Goal: Task Accomplishment & Management: Manage account settings

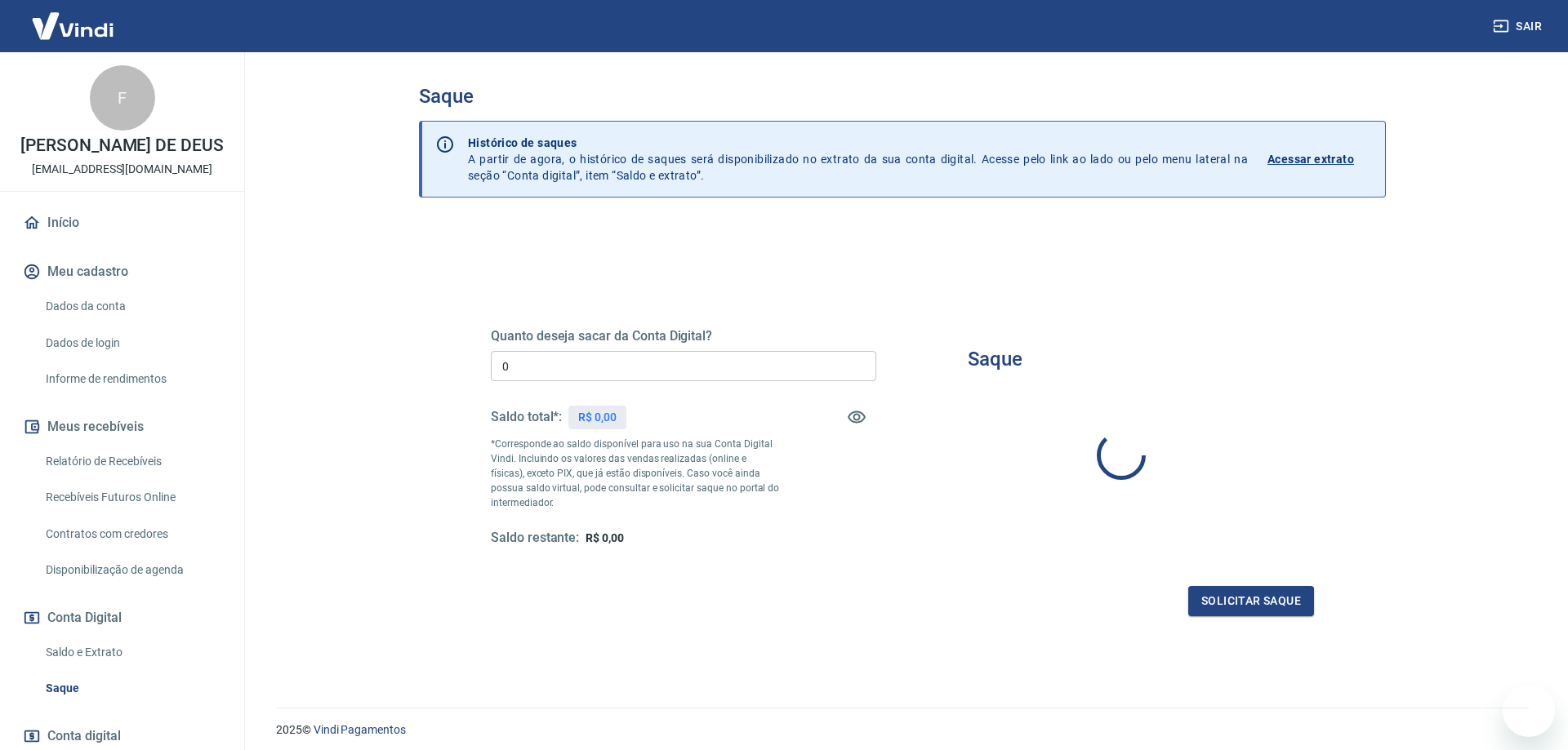
type input "R$ 0,00"
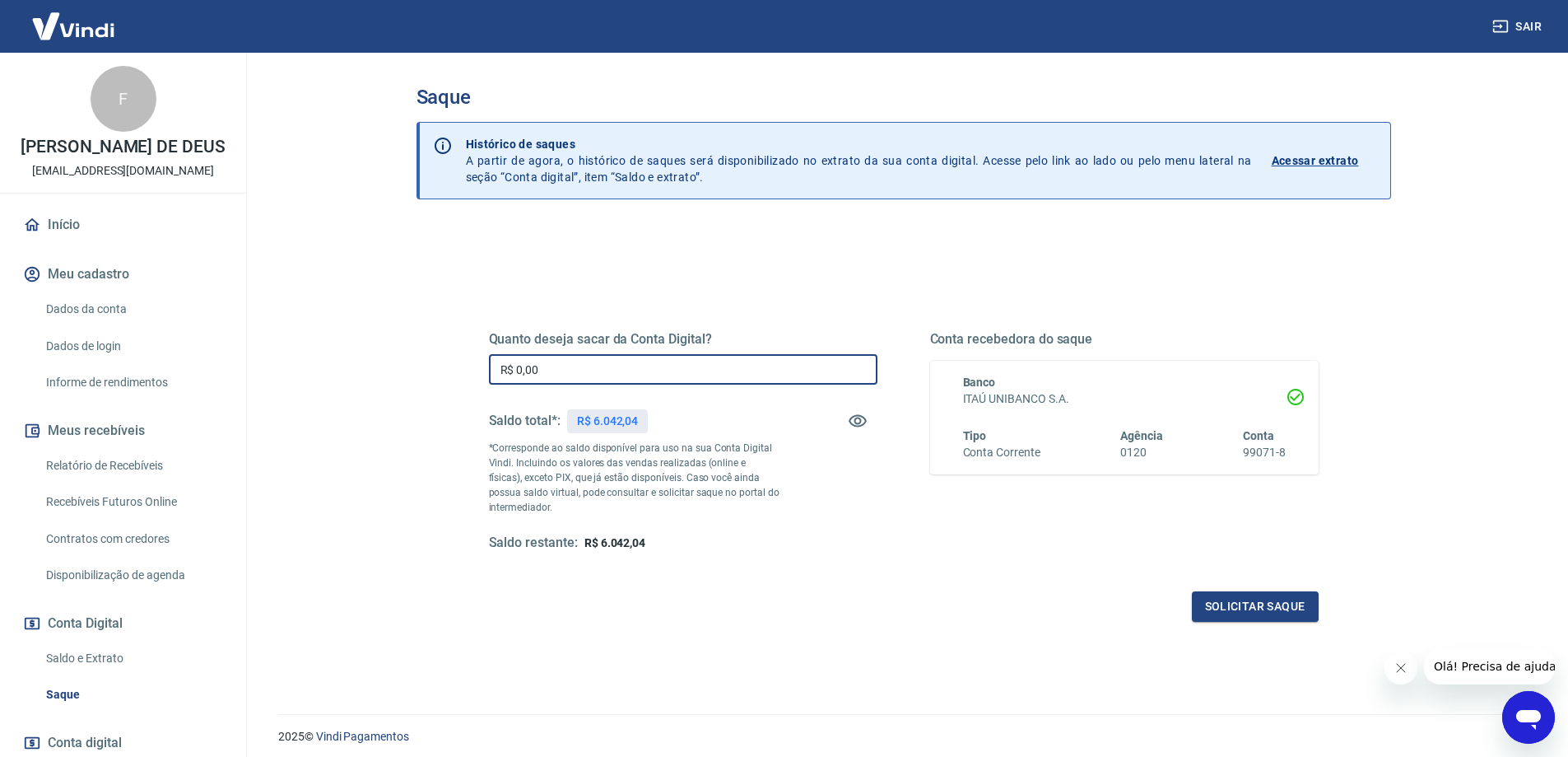
drag, startPoint x: 582, startPoint y: 360, endPoint x: 515, endPoint y: 385, distance: 71.5
click at [515, 385] on input "R$ 0,00" at bounding box center [683, 369] width 388 height 31
type input "R$ 6.042,04"
click at [1255, 617] on button "Solicitar saque" at bounding box center [1255, 607] width 127 height 31
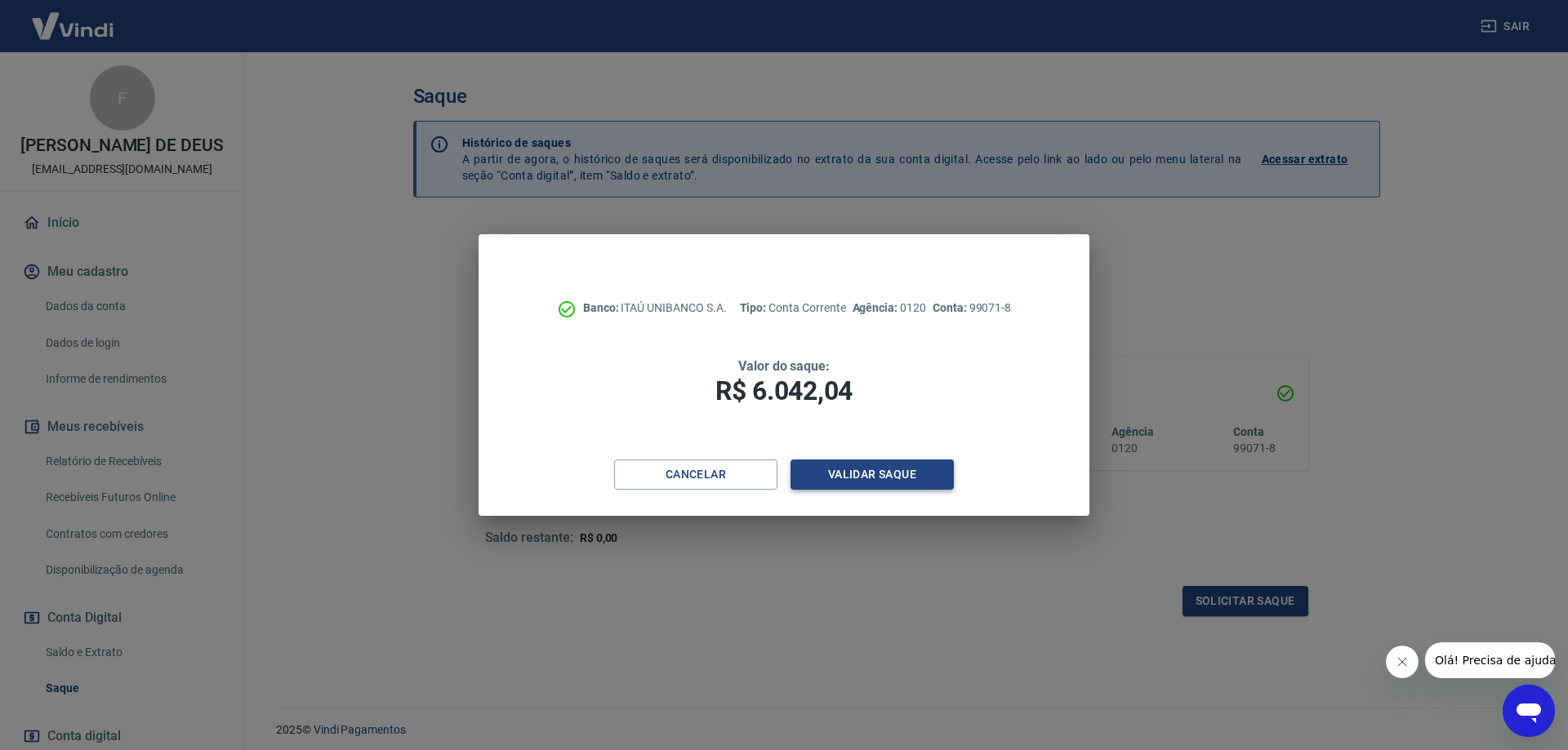
click at [943, 484] on button "Validar saque" at bounding box center [872, 475] width 164 height 30
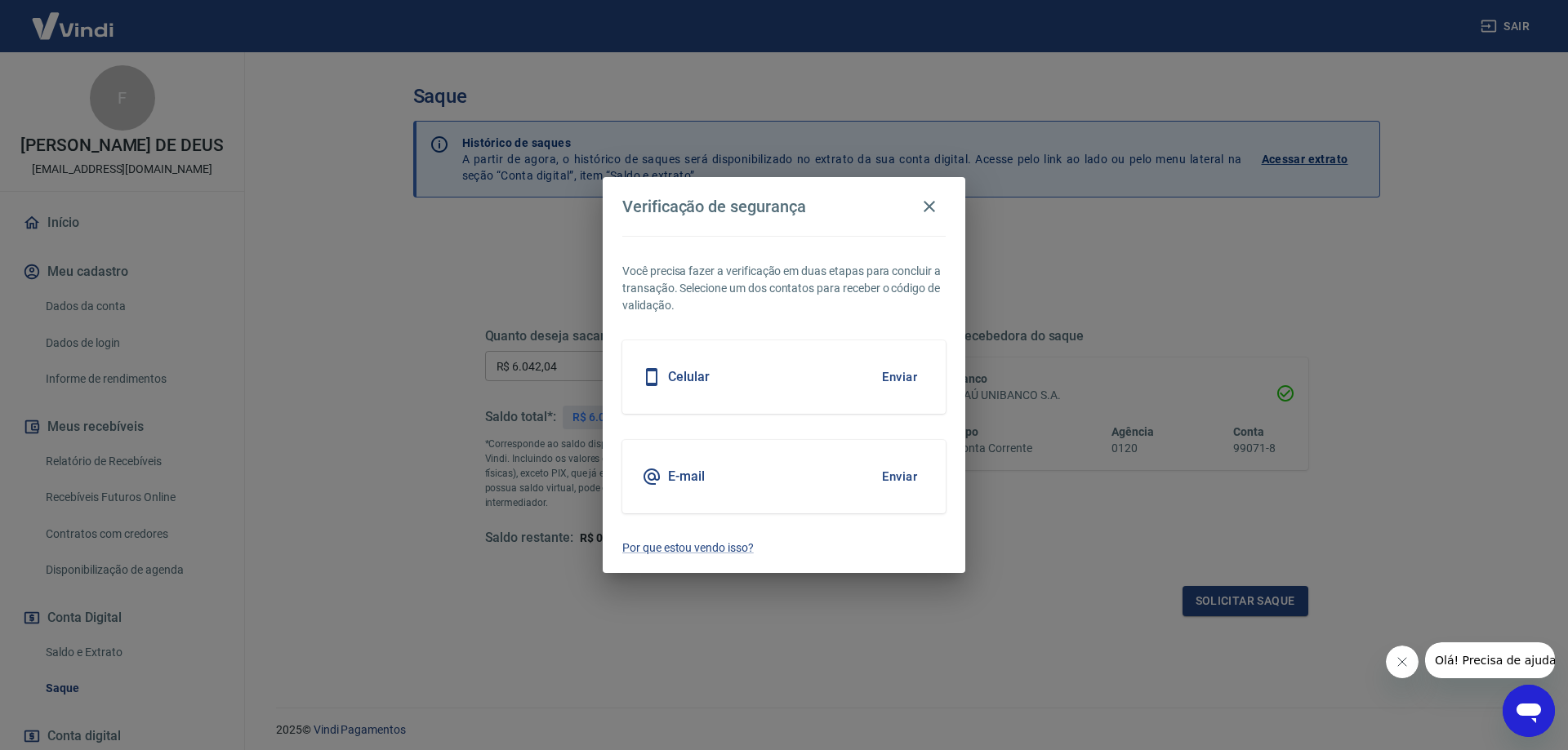
click at [907, 481] on button "Enviar" at bounding box center [899, 477] width 53 height 34
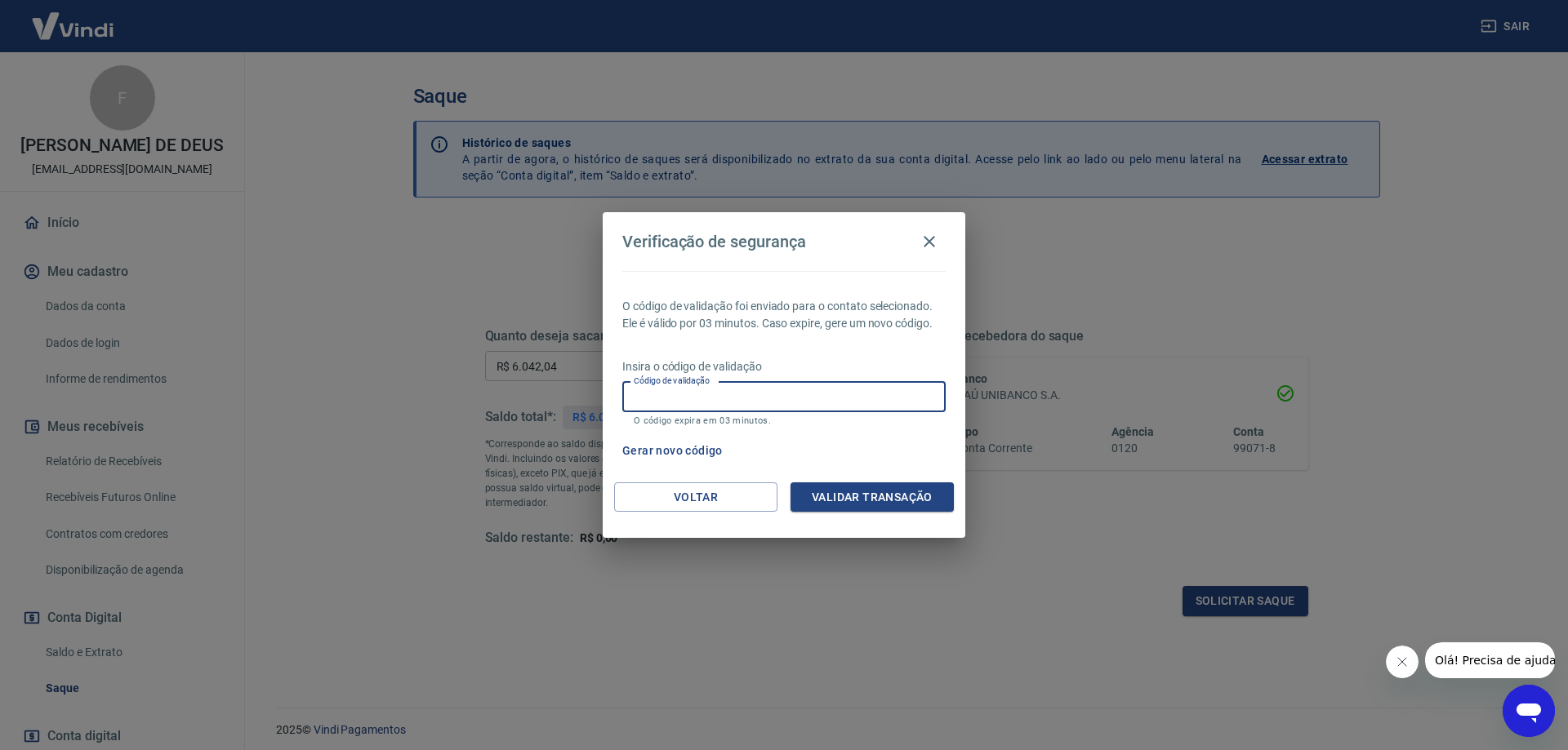
click at [780, 398] on input "Código de validação" at bounding box center [784, 397] width 323 height 30
type input "746571"
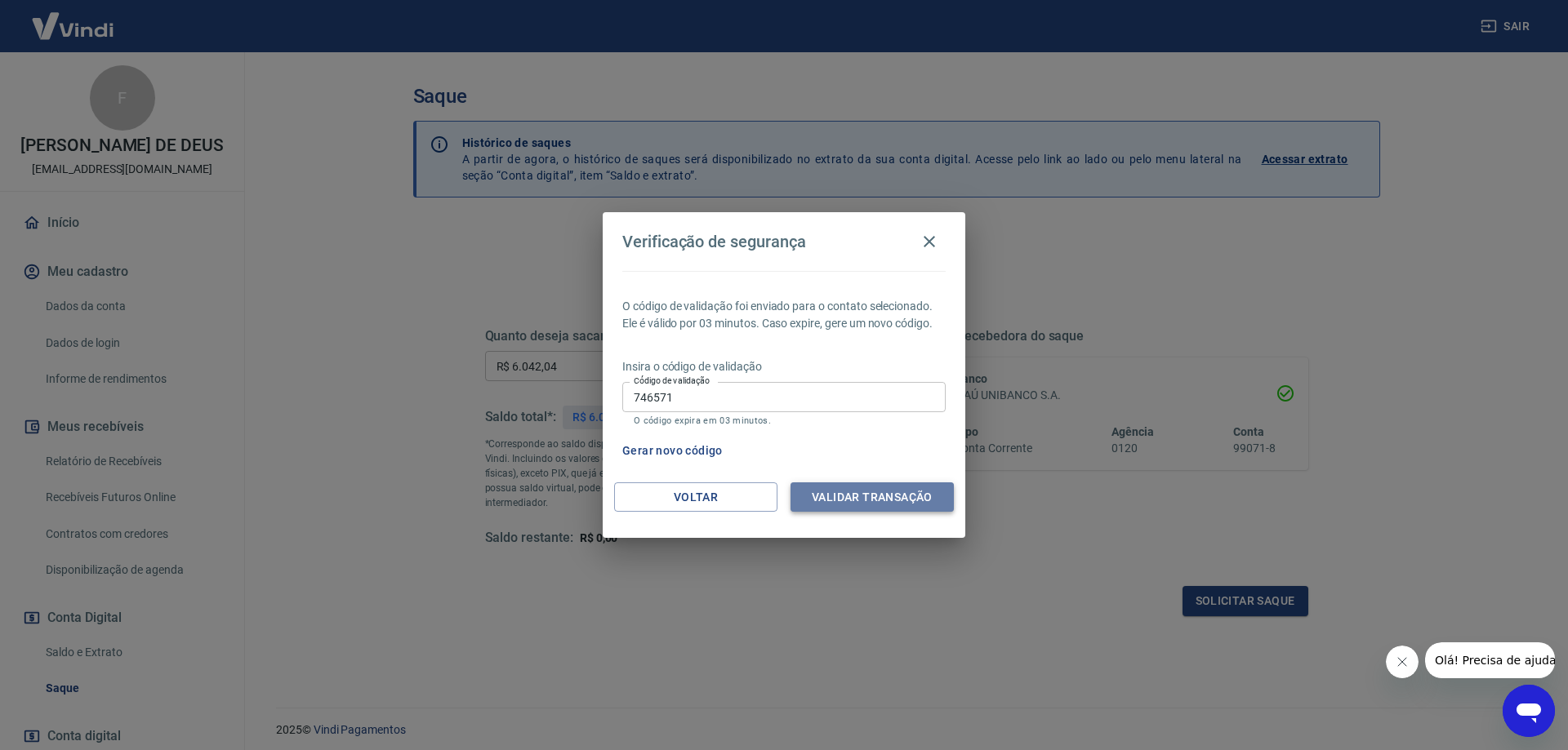
click at [877, 490] on button "Validar transação" at bounding box center [872, 497] width 164 height 30
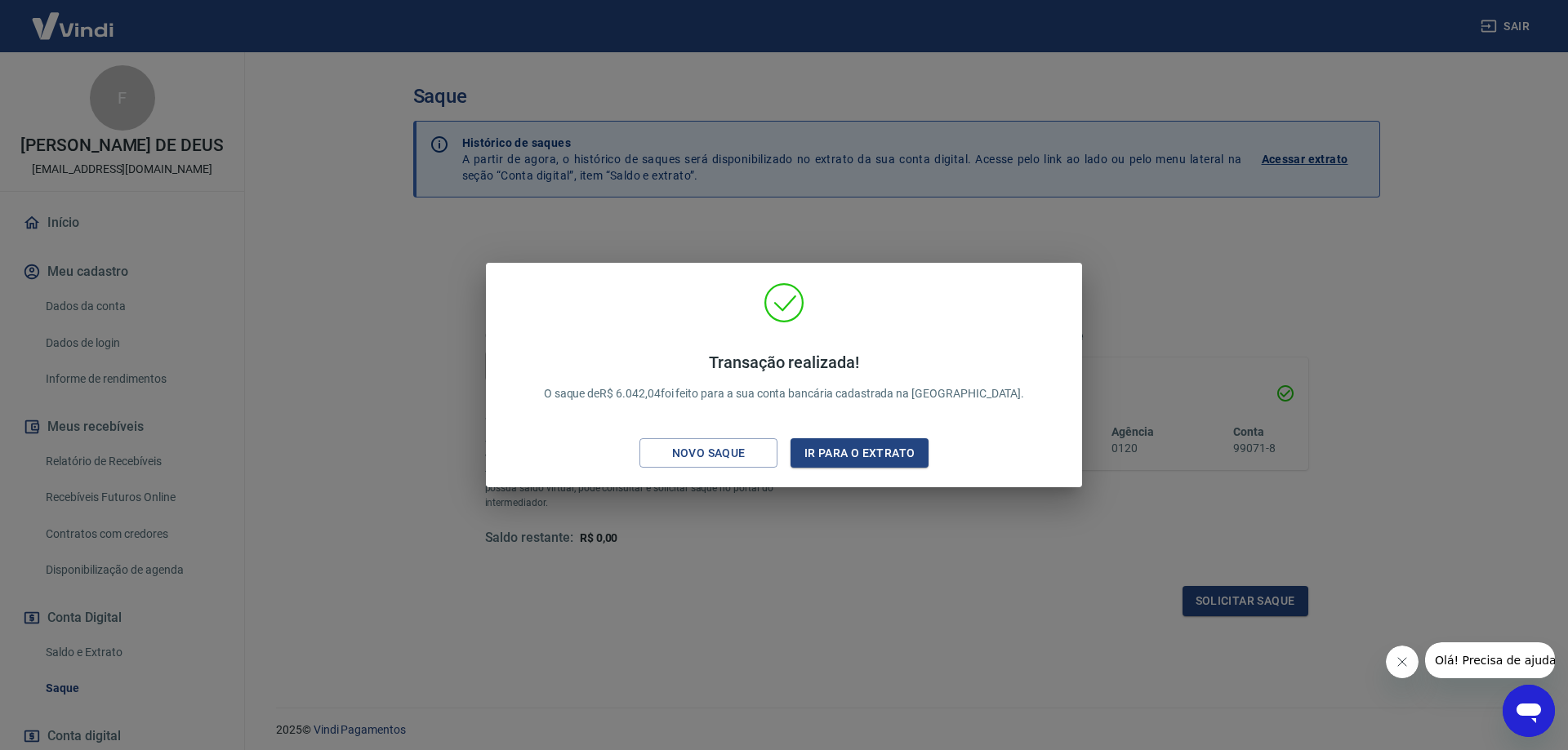
click at [859, 451] on button "Ir para o extrato" at bounding box center [859, 454] width 138 height 30
